Goal: Task Accomplishment & Management: Complete application form

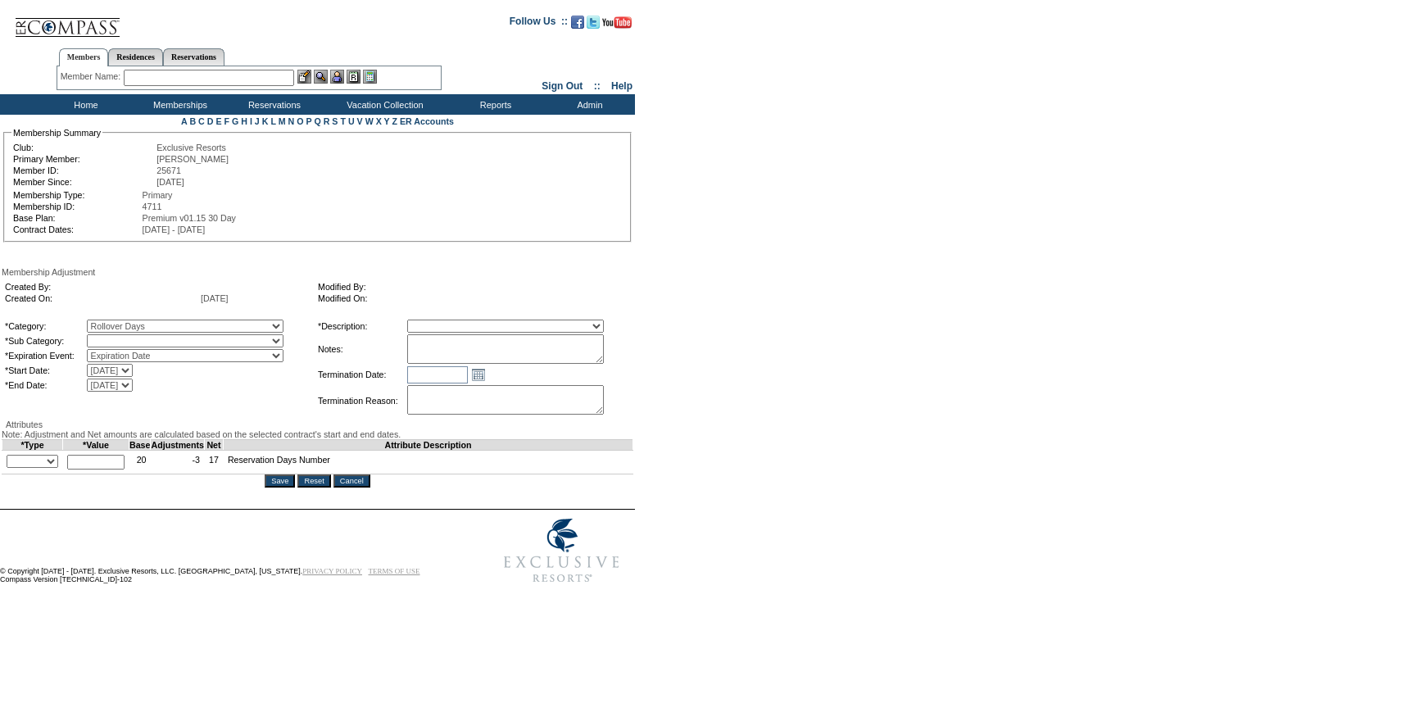
click at [170, 345] on select "Rollover Days" at bounding box center [185, 340] width 197 height 13
click at [120, 338] on select "Rollover Days" at bounding box center [185, 340] width 197 height 13
click at [170, 366] on table "*Category: A La Carte Days Contract Election Days Converted Days [MEDICAL_DATA]…" at bounding box center [158, 355] width 311 height 75
click at [174, 333] on select "A La Carte Days Contract Election Days Converted Days [MEDICAL_DATA] Other Refe…" at bounding box center [185, 325] width 197 height 13
click at [120, 322] on select "A La Carte Days Contract Election Days Converted Days [MEDICAL_DATA] Other Refe…" at bounding box center [185, 325] width 197 height 13
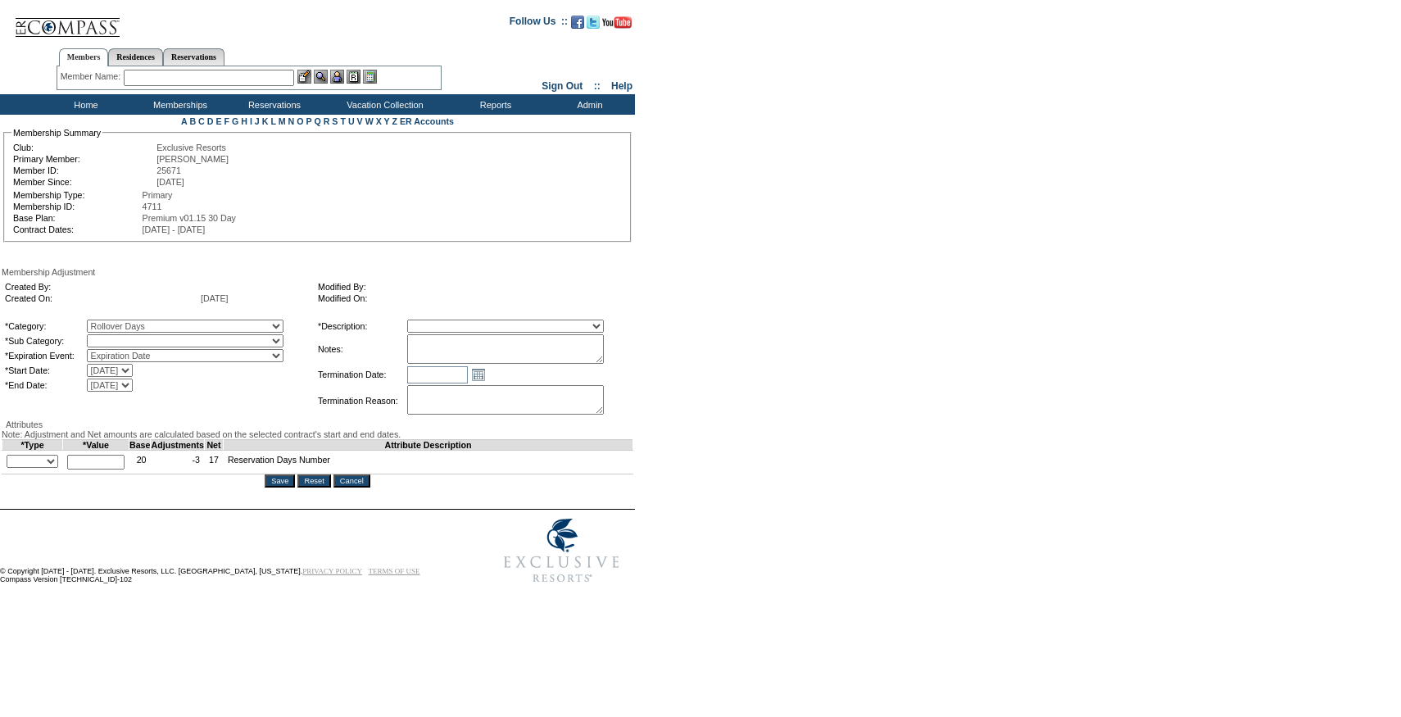
click at [171, 342] on select "Rollover Days" at bounding box center [185, 340] width 197 height 13
select select "782"
click at [120, 338] on select "Rollover Days" at bounding box center [185, 340] width 197 height 13
click at [487, 333] on select "Membership/Transfer Fee Adjustment Membership Fee Adjustment Add-On Fee Adjustm…" at bounding box center [505, 325] width 197 height 13
select select "275"
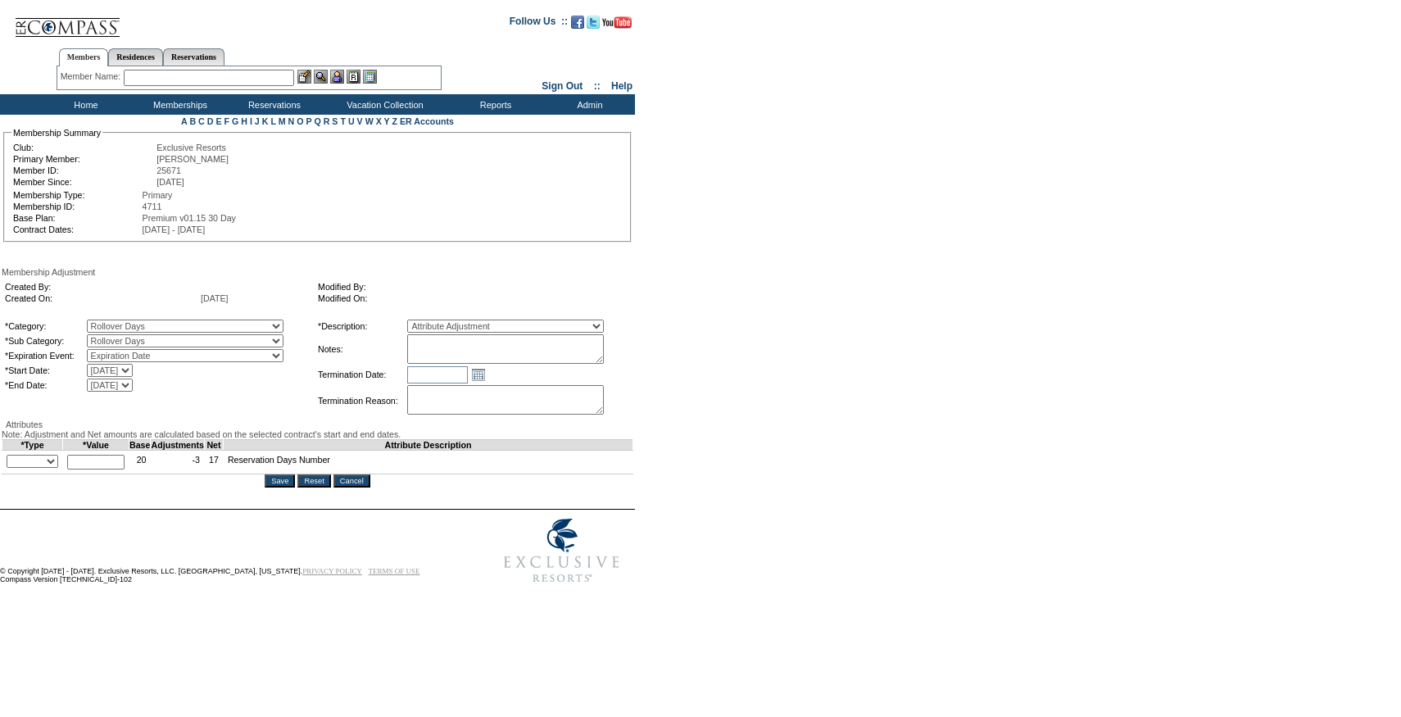
click at [437, 322] on select "Membership/Transfer Fee Adjustment Membership Fee Adjustment Add-On Fee Adjustm…" at bounding box center [505, 325] width 197 height 13
click at [310, 444] on div "Membership Adjustment Created By: Created On: [DATE] Modified By: Modified On: …" at bounding box center [318, 377] width 632 height 220
click at [44, 468] on select "+ - Override" at bounding box center [33, 461] width 52 height 13
select select "1"
click at [11, 468] on select "+ - Override" at bounding box center [33, 461] width 52 height 13
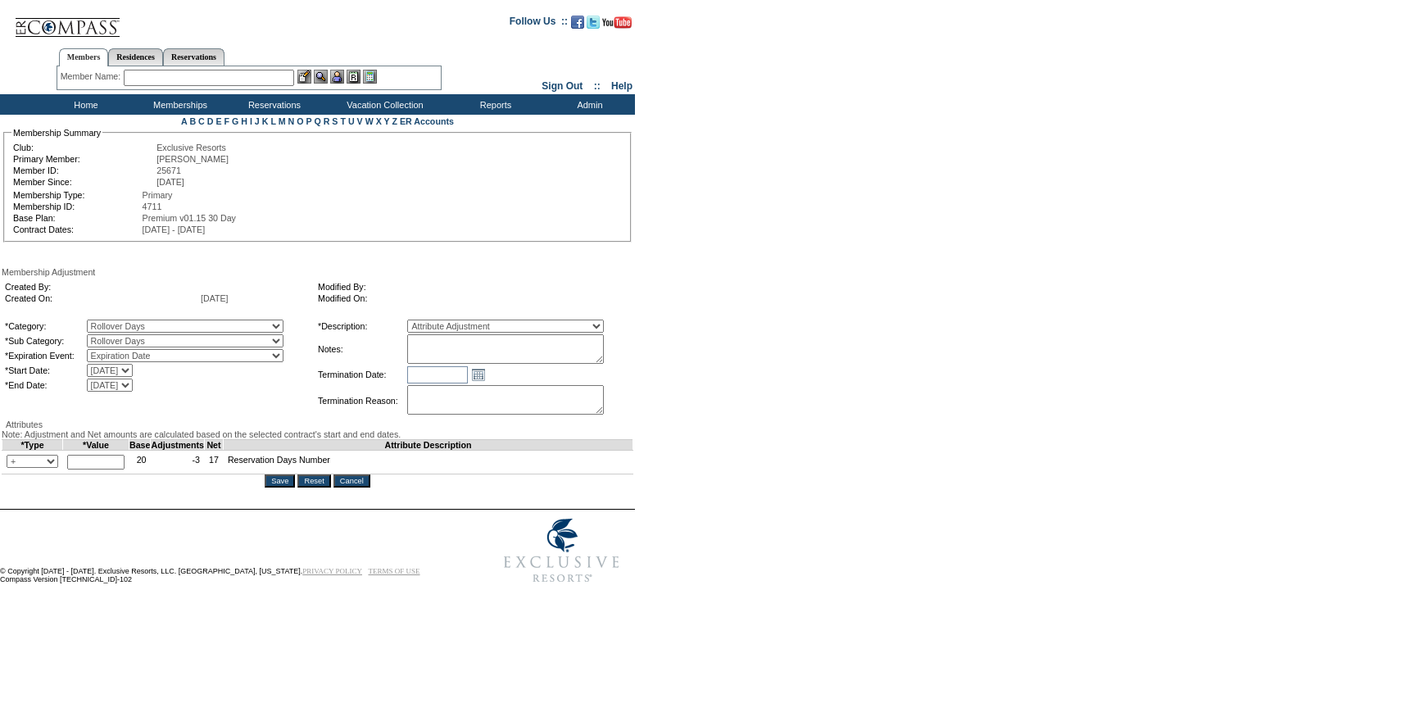
click at [98, 469] on input "text" at bounding box center [95, 462] width 57 height 15
type input "3"
click at [160, 591] on td "© Copyright [DATE] - [DATE]. Exclusive Resorts, LLC. [GEOGRAPHIC_DATA], [US_STA…" at bounding box center [235, 551] width 470 height 82
click at [484, 356] on textarea at bounding box center [505, 348] width 197 height 29
paste textarea "[PERSON_NAME]'s case [DATE] and [PERSON_NAME]/[PERSON_NAME] approval, rolling 3…"
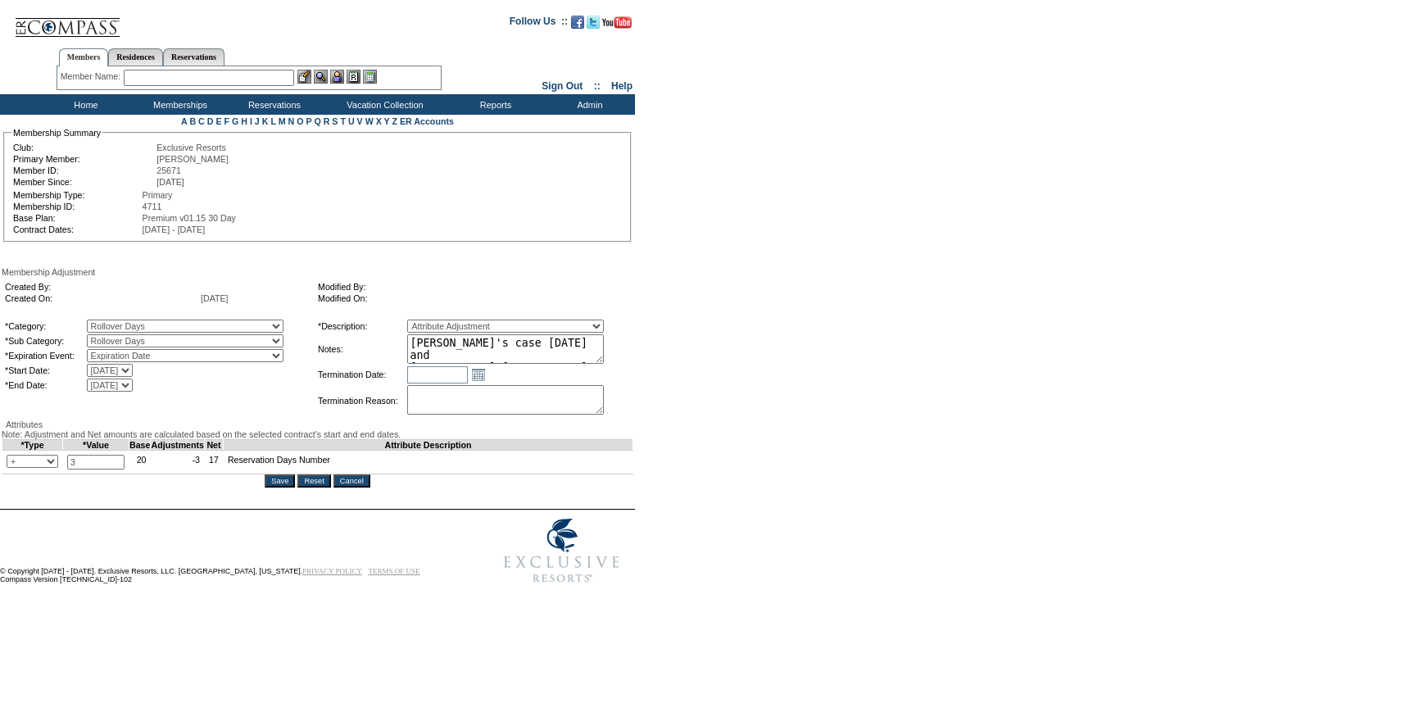
scroll to position [24, 0]
type textarea "[PERSON_NAME]'s case [DATE] and [PERSON_NAME]/[PERSON_NAME] approval, rolling 3…"
click at [278, 487] on input "Save" at bounding box center [280, 480] width 30 height 13
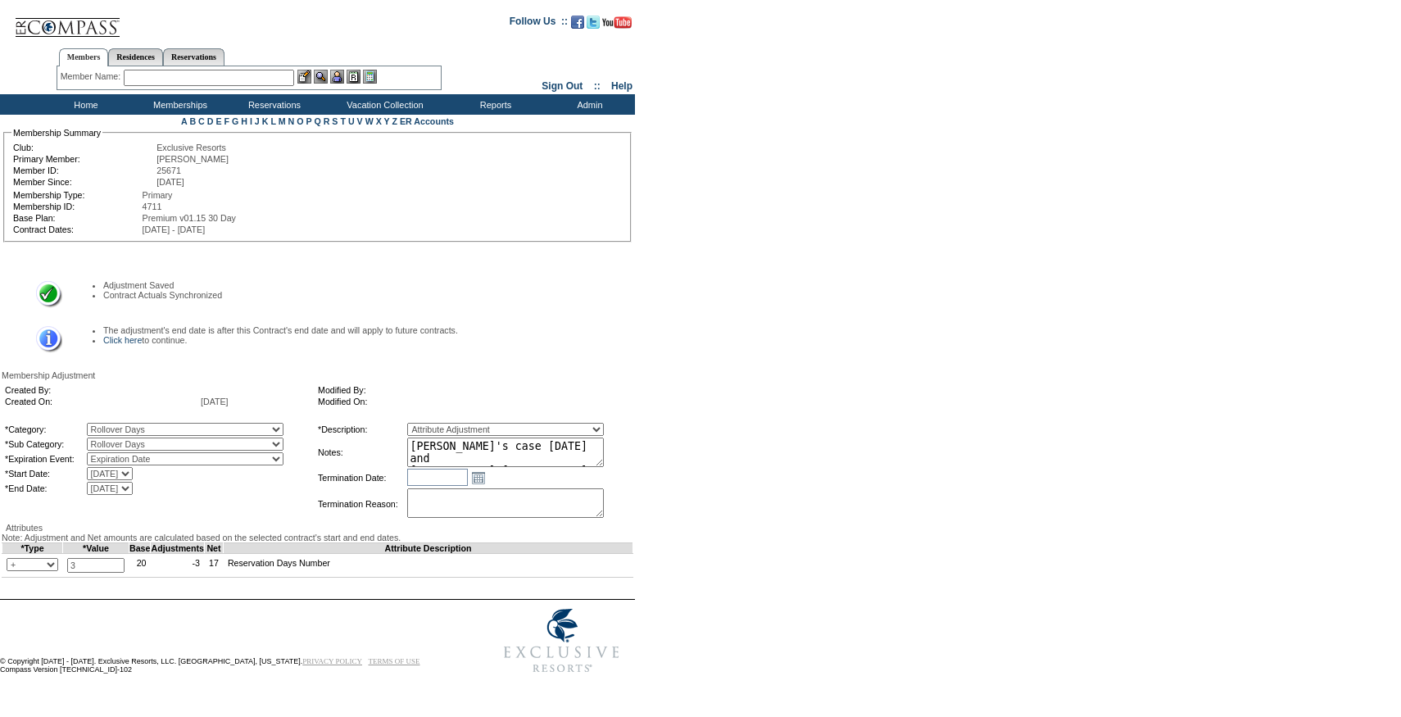
click at [128, 325] on td "The adjustment's end date is after this Contract's end date and will apply to f…" at bounding box center [338, 339] width 537 height 29
click at [128, 335] on link "Click here" at bounding box center [122, 340] width 39 height 10
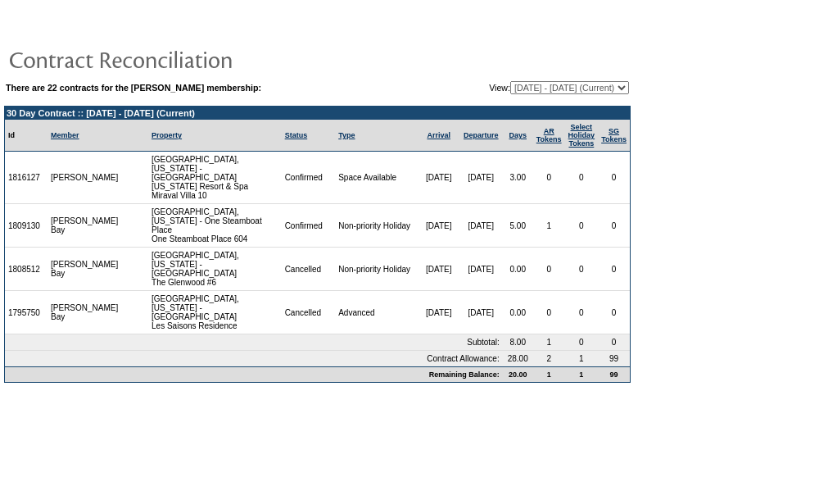
click at [585, 87] on select "08/05/08 - 08/31/09 09/01/09 - 08/31/10 09/01/10 - 08/31/11 09/01/11 - 08/31/12…" at bounding box center [569, 87] width 119 height 13
select select "123559"
click at [510, 82] on select "08/05/08 - 08/31/09 09/01/09 - 08/31/10 09/01/10 - 08/31/11 09/01/11 - 08/31/12…" at bounding box center [569, 87] width 119 height 13
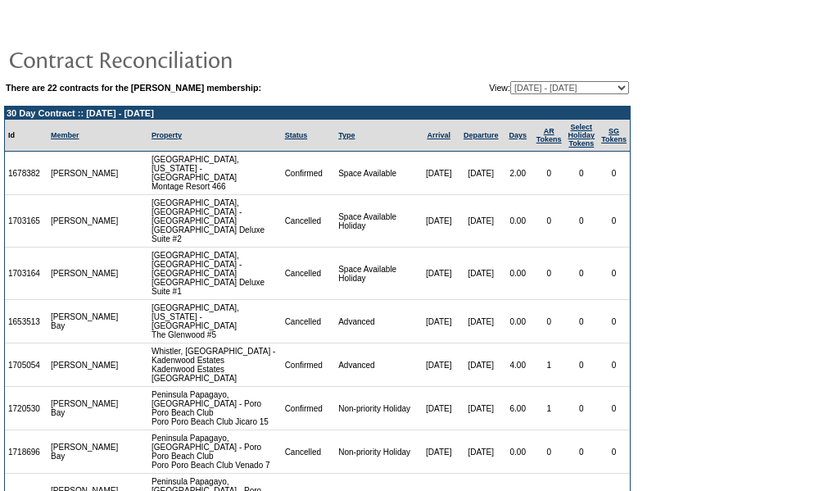
scroll to position [328, 0]
